Goal: Information Seeking & Learning: Learn about a topic

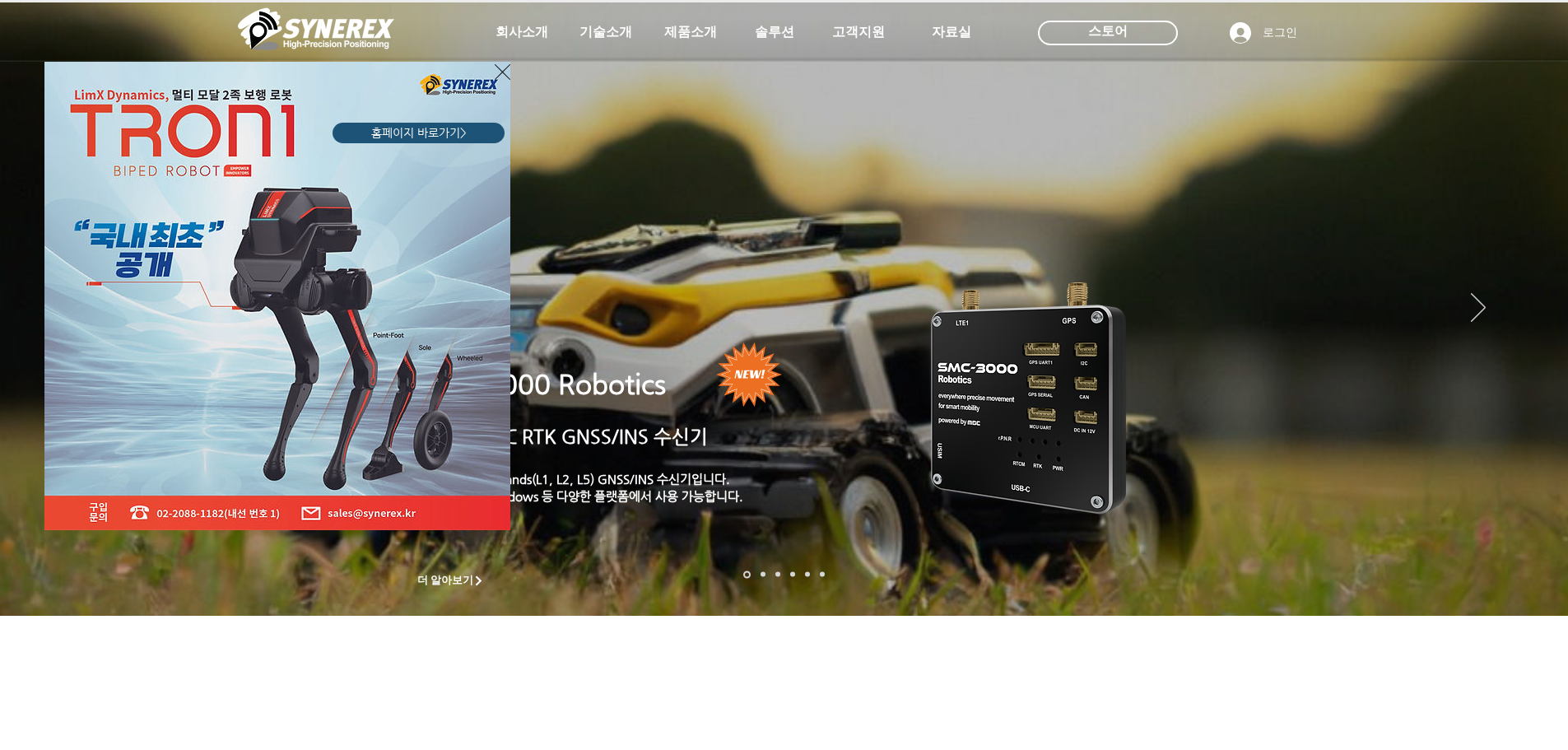
click at [495, 72] on icon "사이트로 돌아가기" at bounding box center [502, 72] width 15 height 21
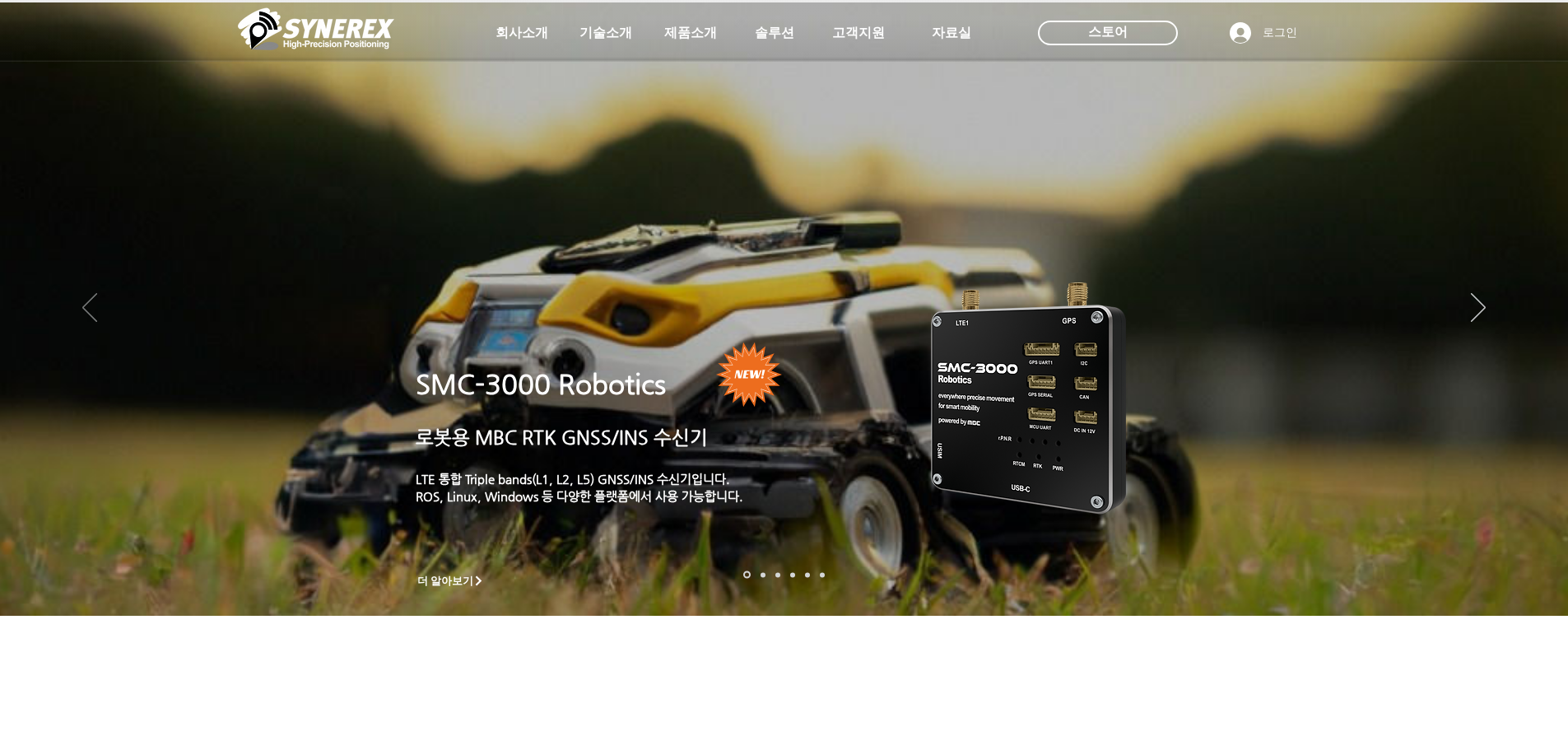
click at [82, 312] on icon "이전" at bounding box center [90, 307] width 15 height 29
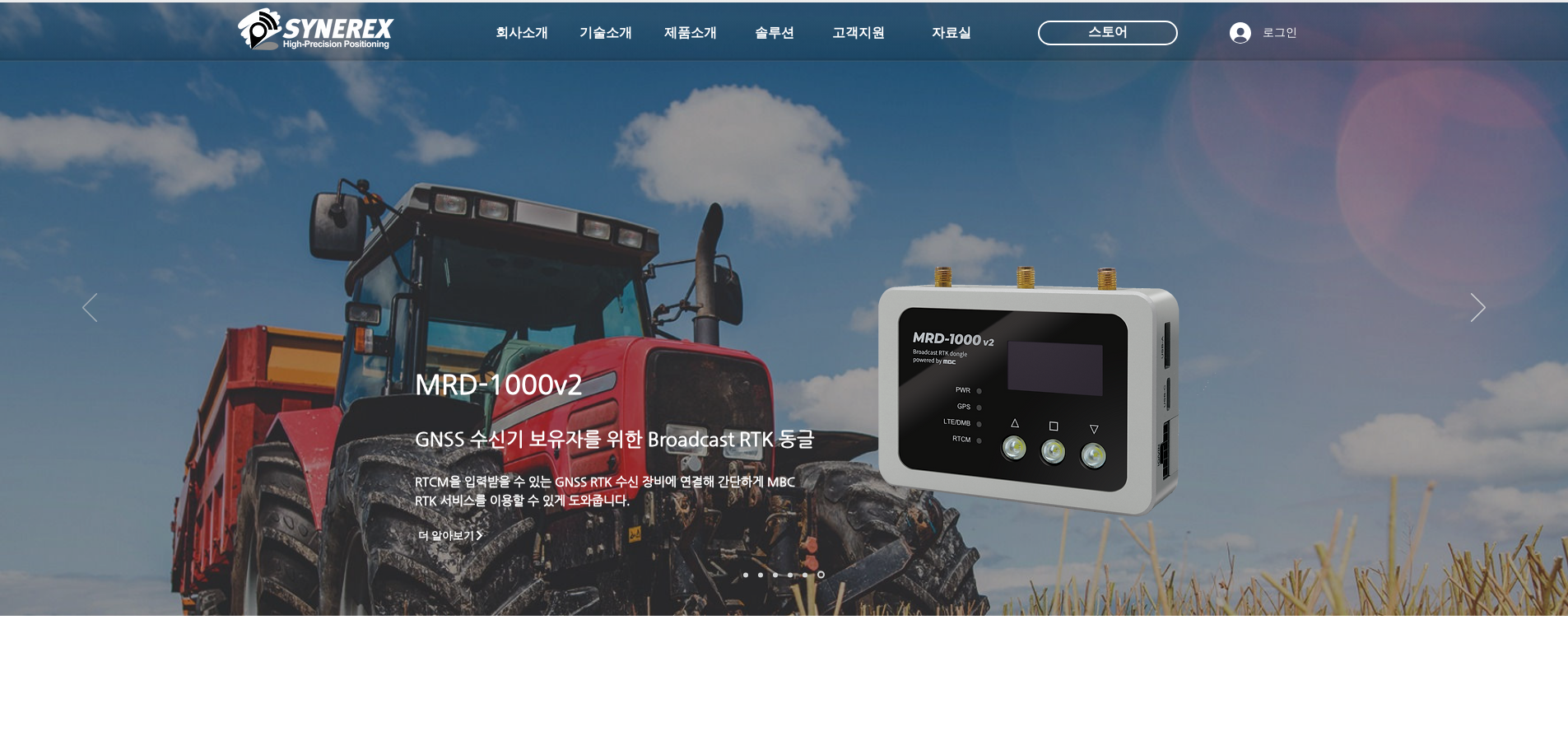
click at [82, 312] on icon "이전" at bounding box center [90, 307] width 15 height 29
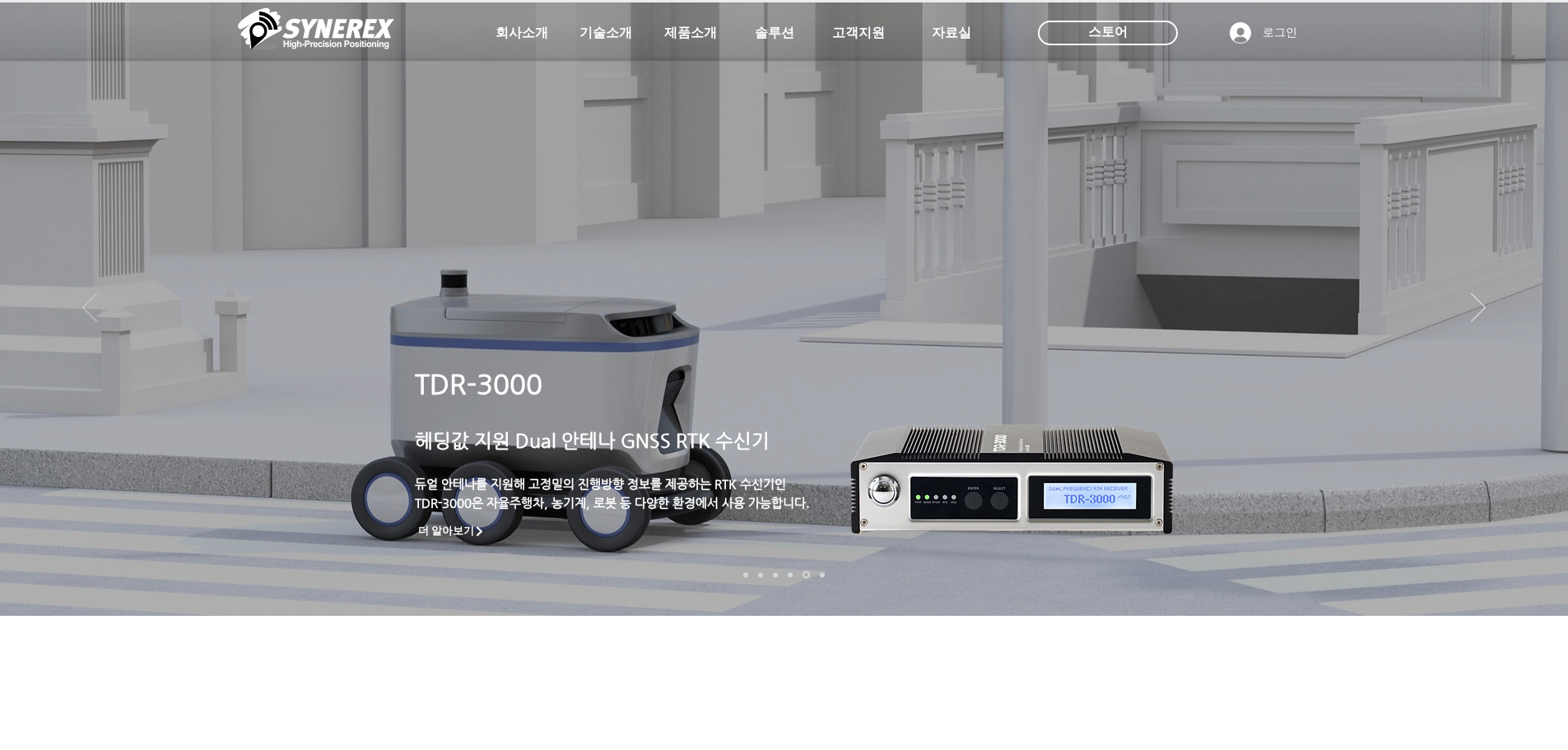
click at [86, 313] on icon "이전" at bounding box center [90, 307] width 15 height 29
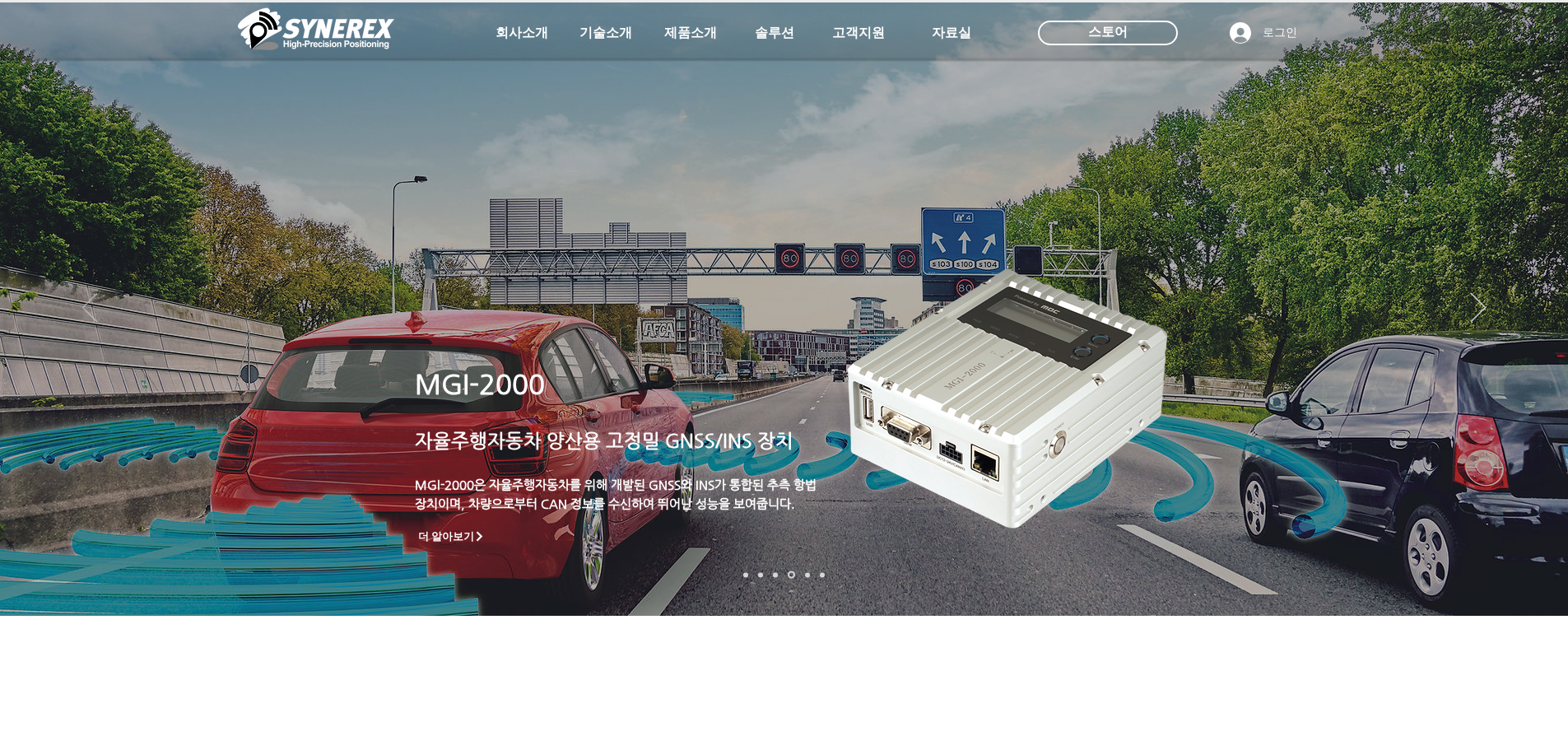
click at [91, 309] on icon "이전" at bounding box center [90, 307] width 15 height 29
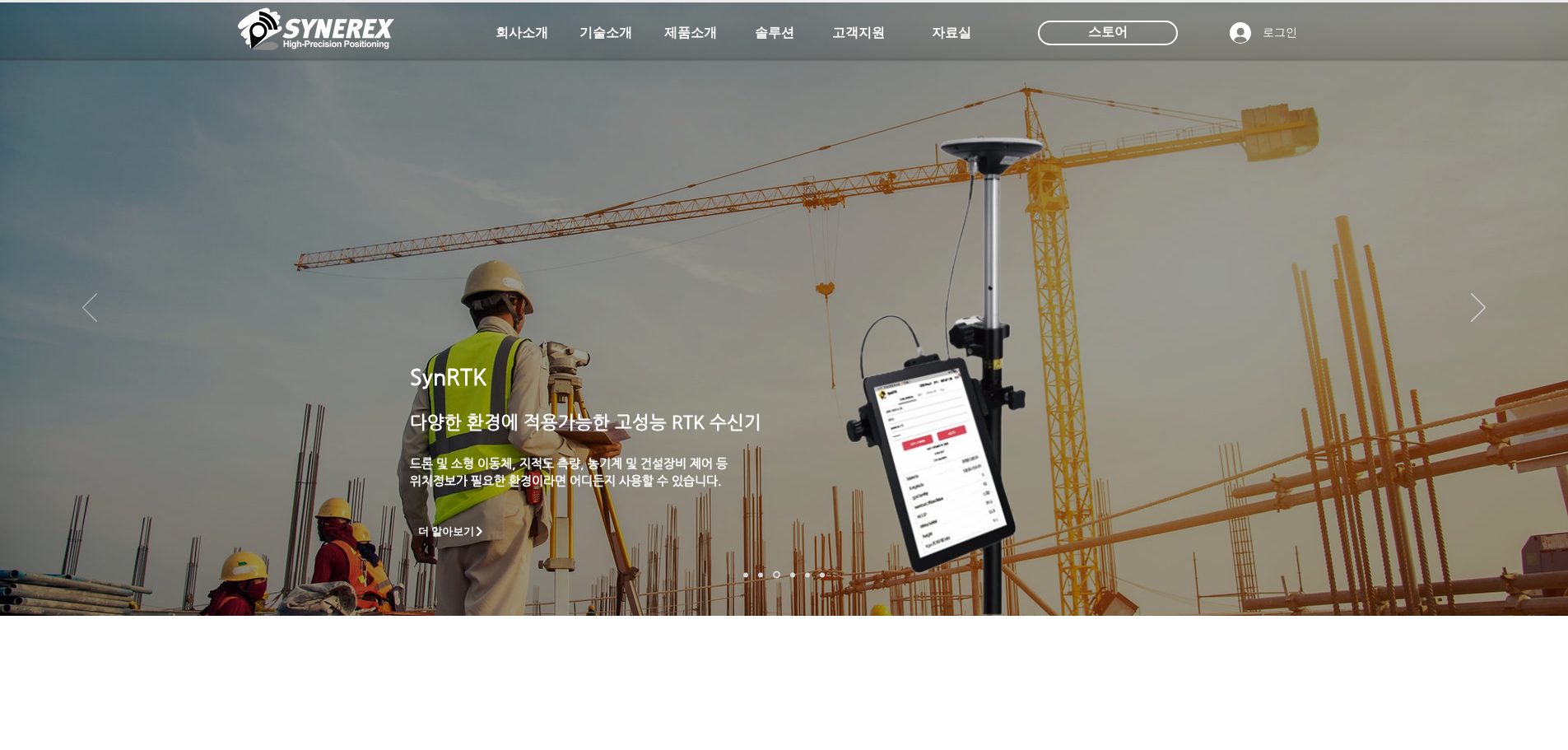
click at [91, 309] on icon "이전" at bounding box center [90, 307] width 15 height 29
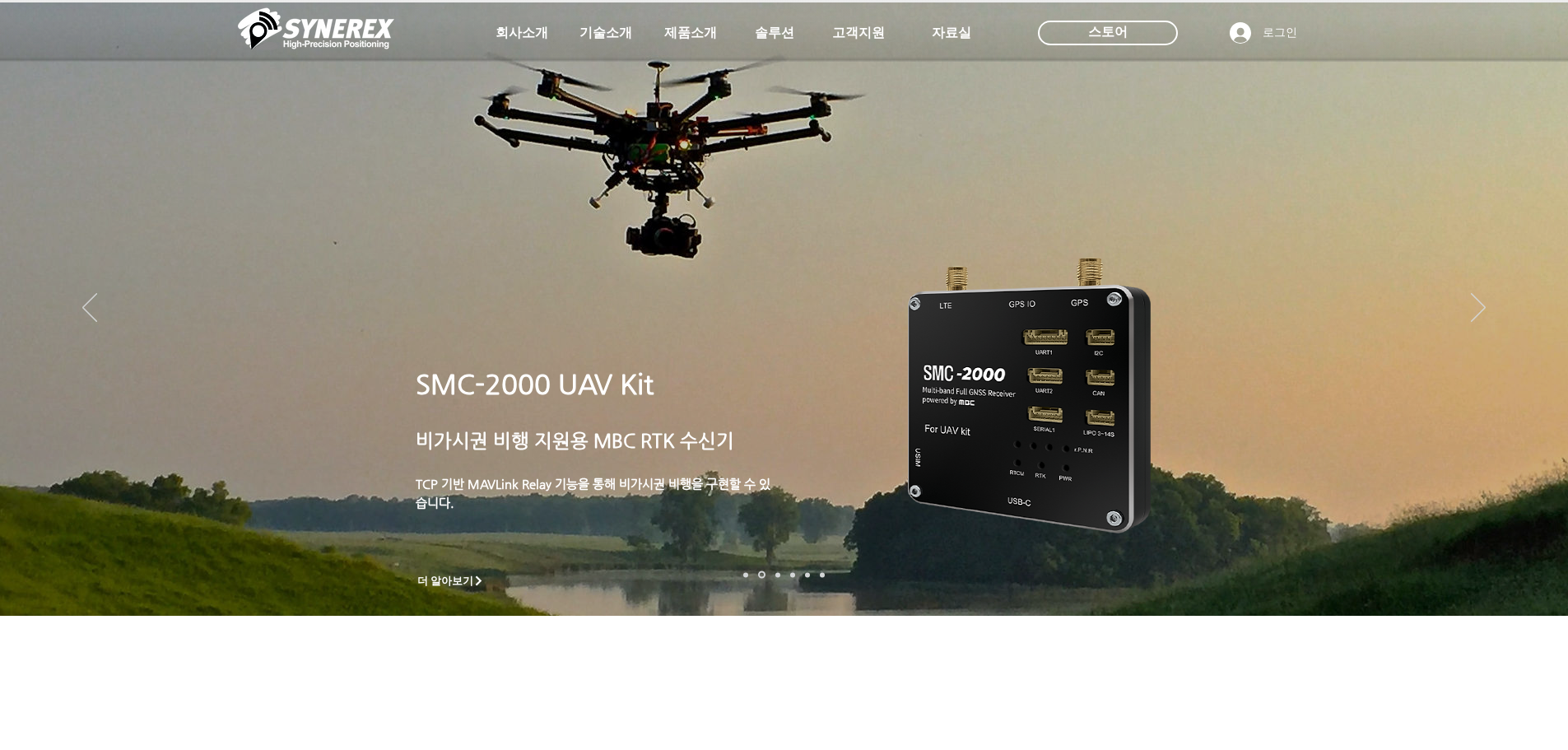
click at [807, 487] on img "슬라이드쇼" at bounding box center [784, 309] width 1568 height 614
click at [461, 578] on span "더 알아보기" at bounding box center [445, 581] width 57 height 15
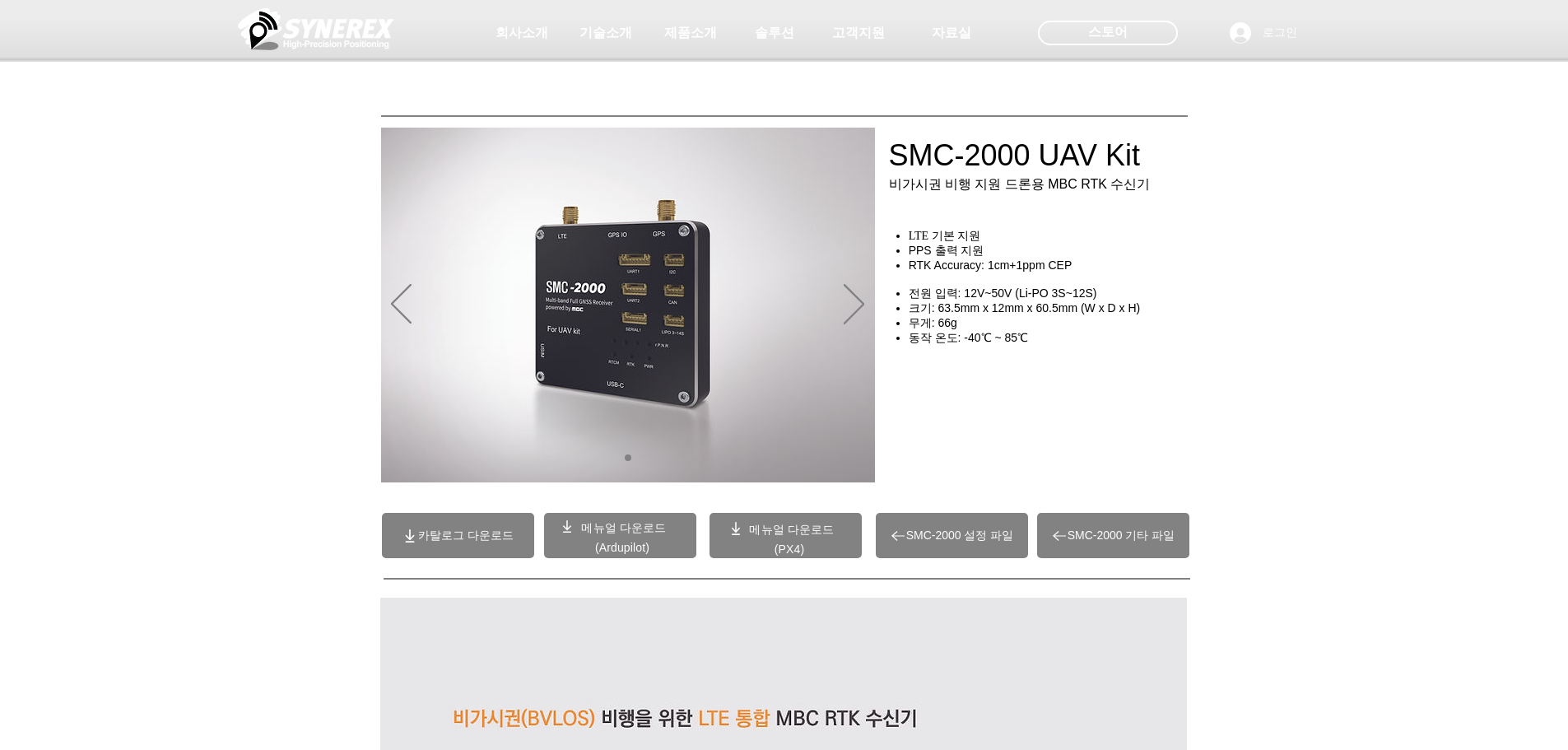
click at [956, 536] on span "SMC-2000 설정 파일" at bounding box center [960, 536] width 108 height 15
